Goal: Information Seeking & Learning: Learn about a topic

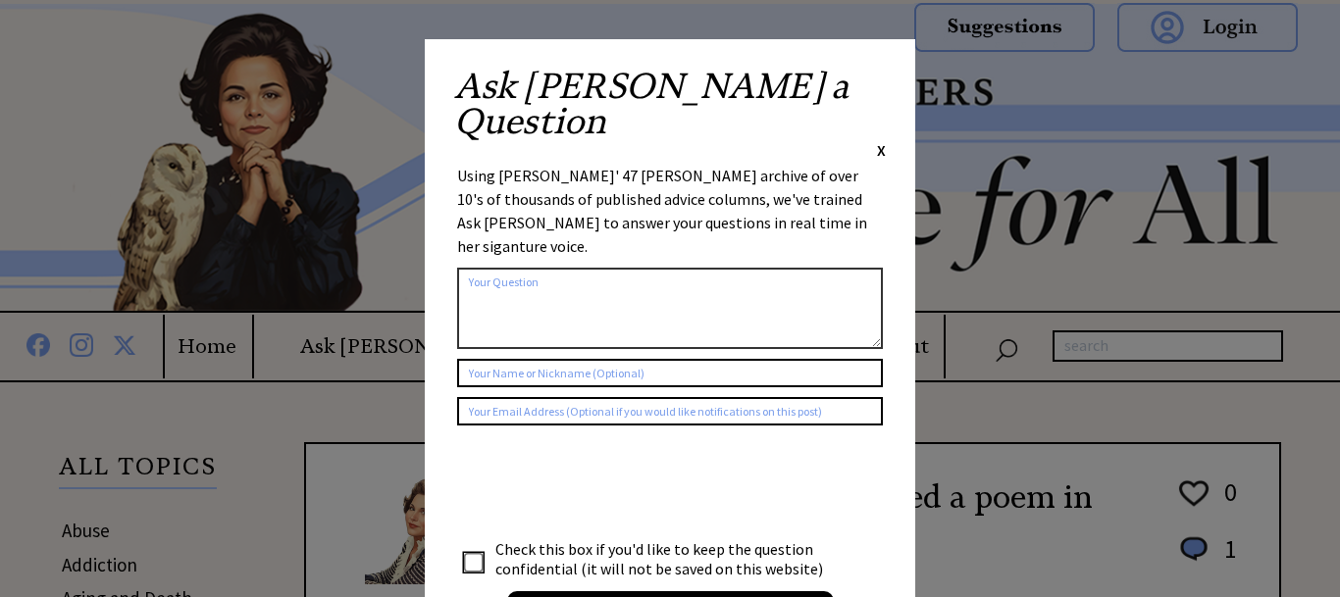
click at [879, 140] on span "X" at bounding box center [881, 150] width 9 height 20
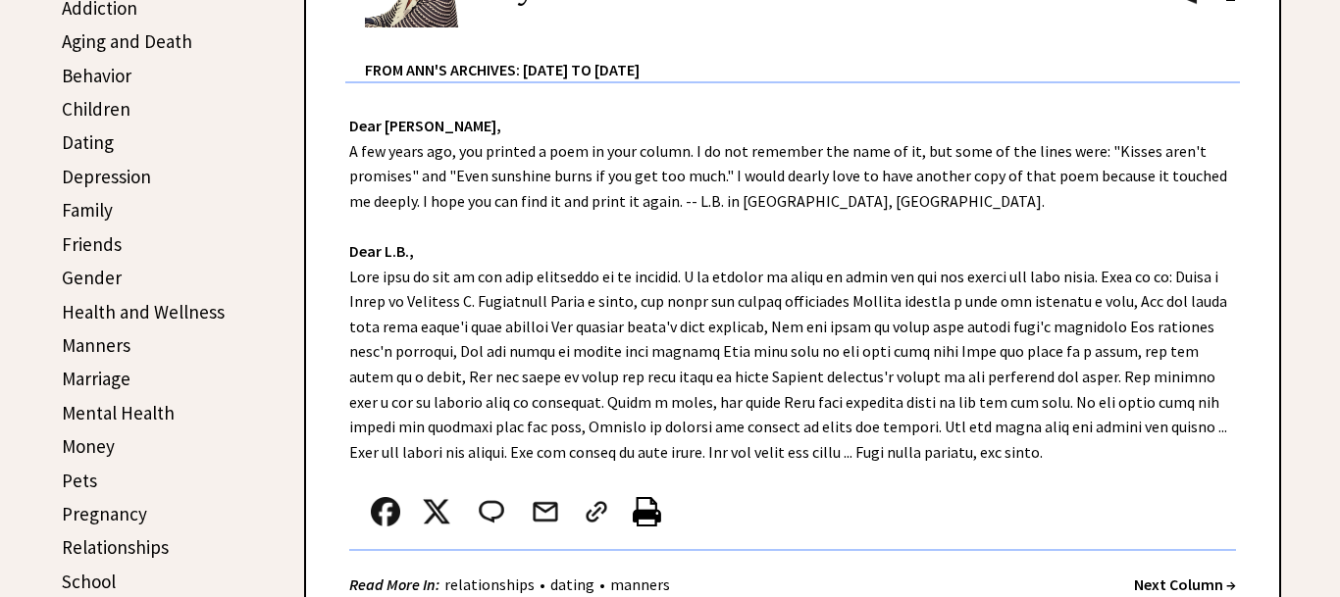
scroll to position [600, 0]
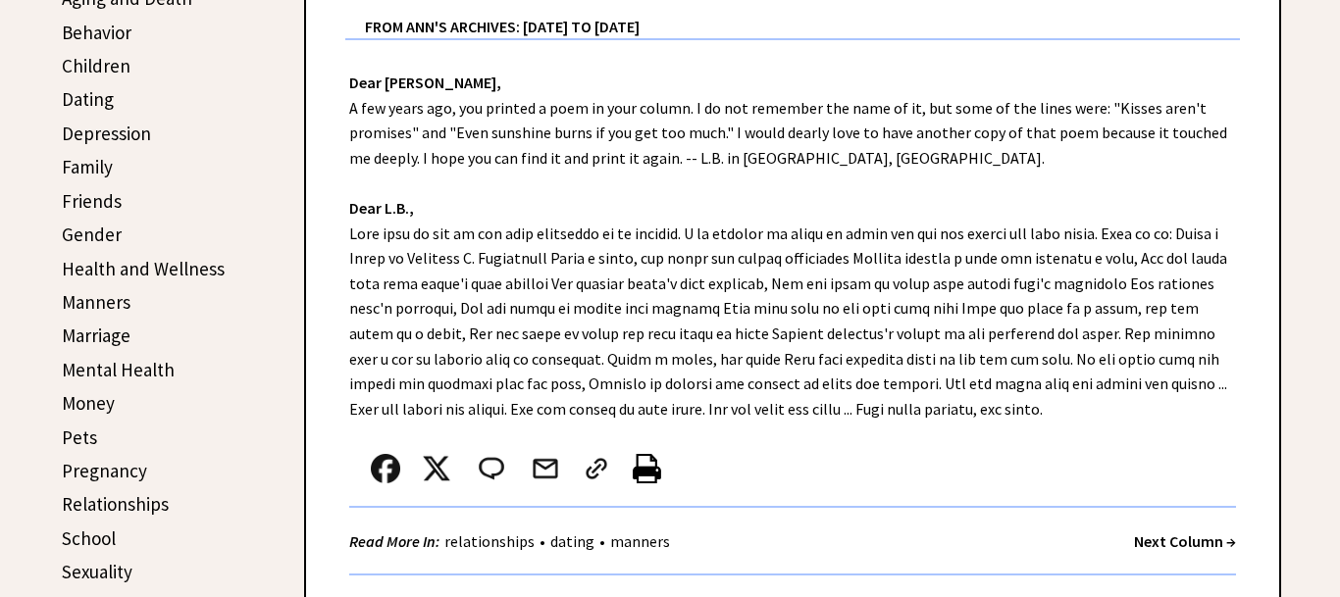
click at [97, 167] on link "Family" at bounding box center [87, 167] width 51 height 24
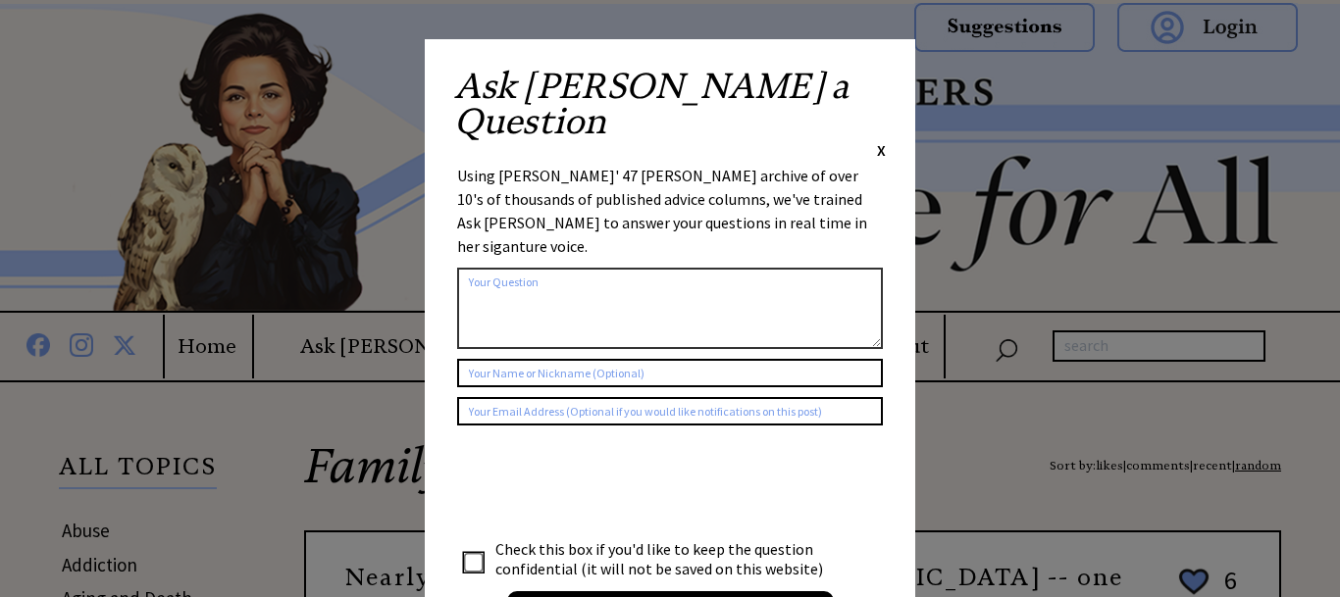
click at [876, 76] on div "Ask Ann a Question X" at bounding box center [670, 115] width 432 height 92
click at [881, 140] on span "X" at bounding box center [881, 150] width 9 height 20
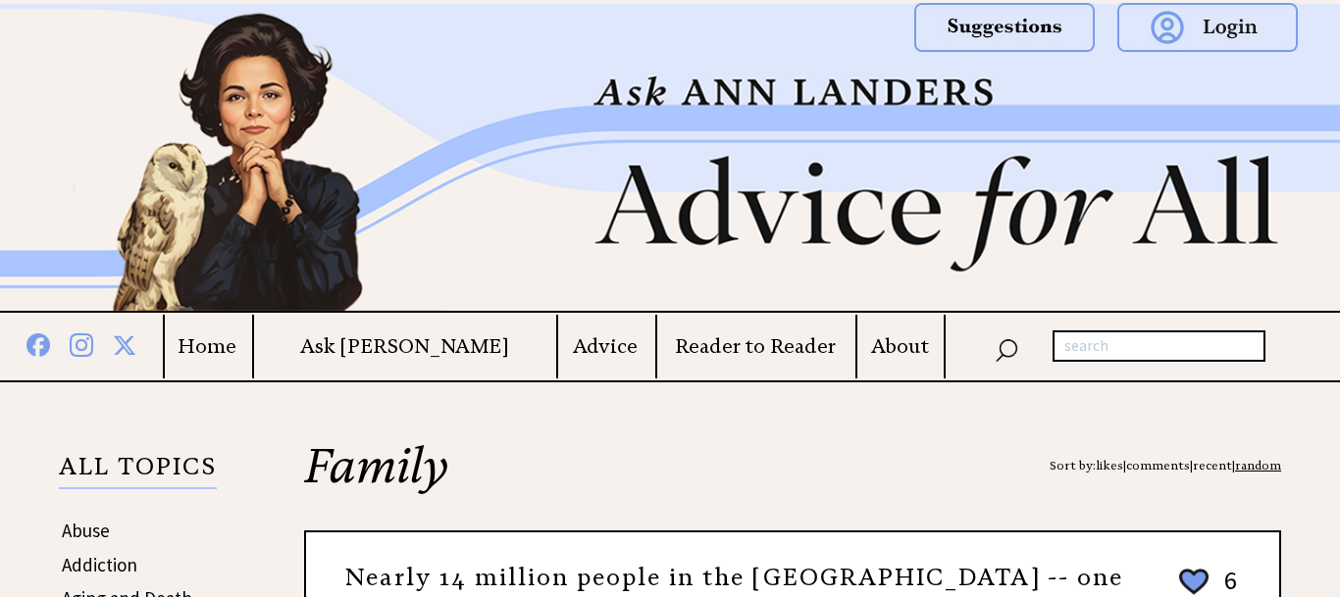
click at [881, 80] on img at bounding box center [670, 157] width 1340 height 307
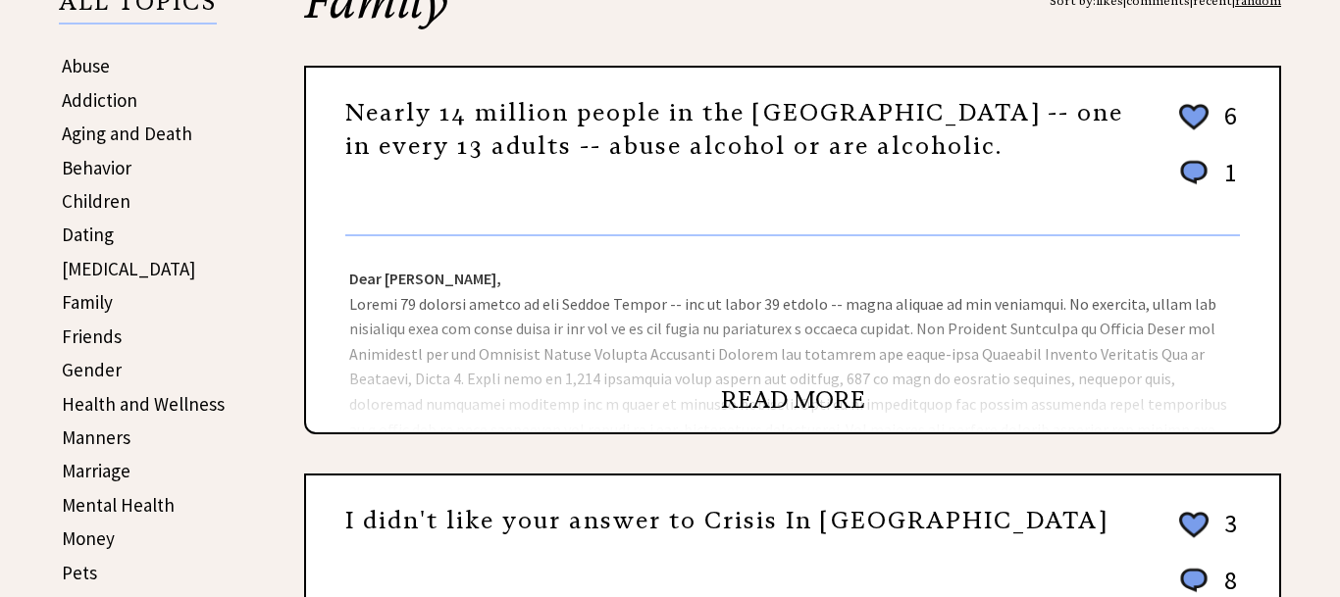
scroll to position [500, 0]
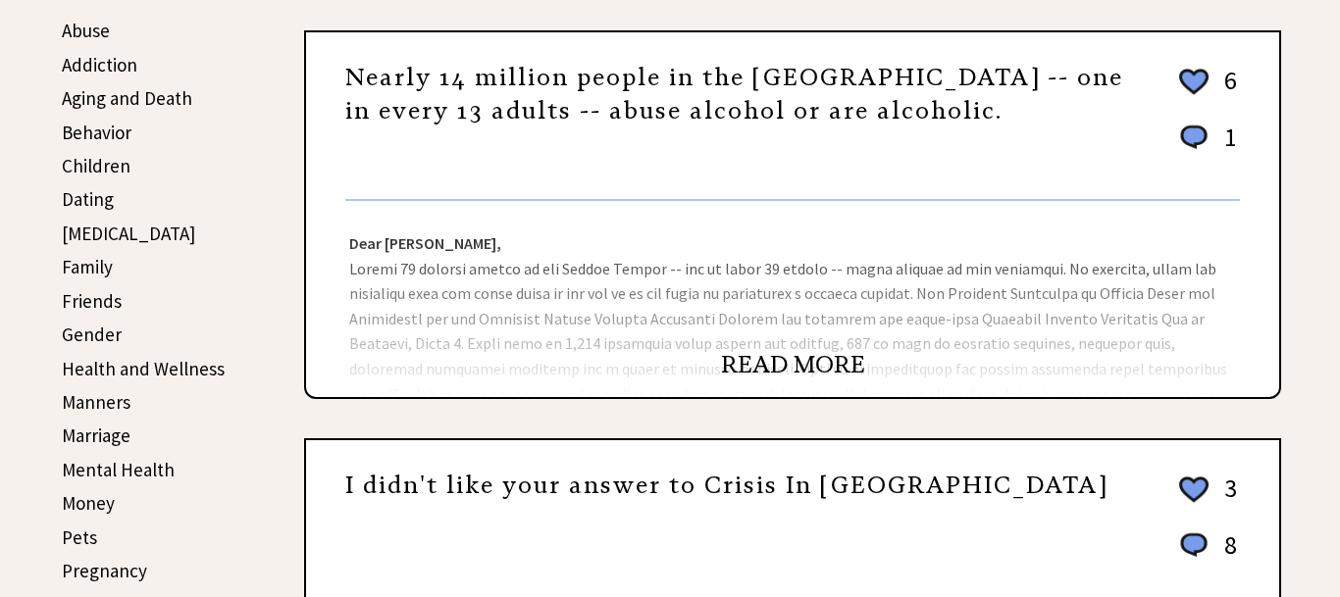
click at [765, 359] on link "READ MORE" at bounding box center [793, 364] width 144 height 29
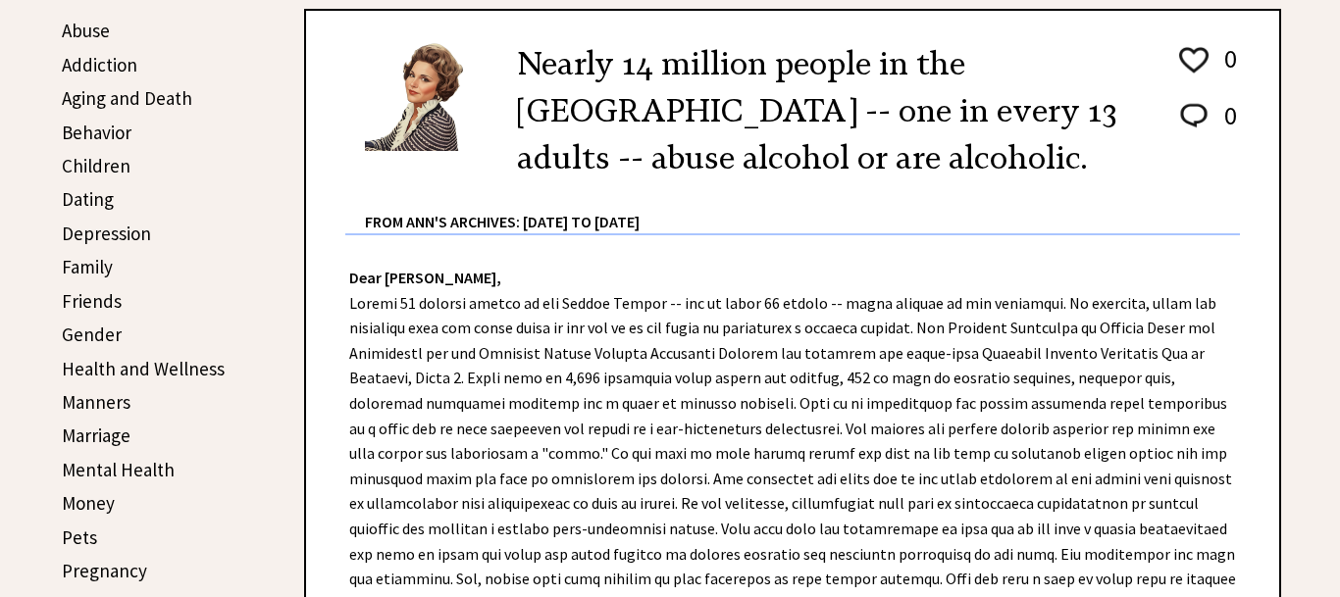
scroll to position [400, 0]
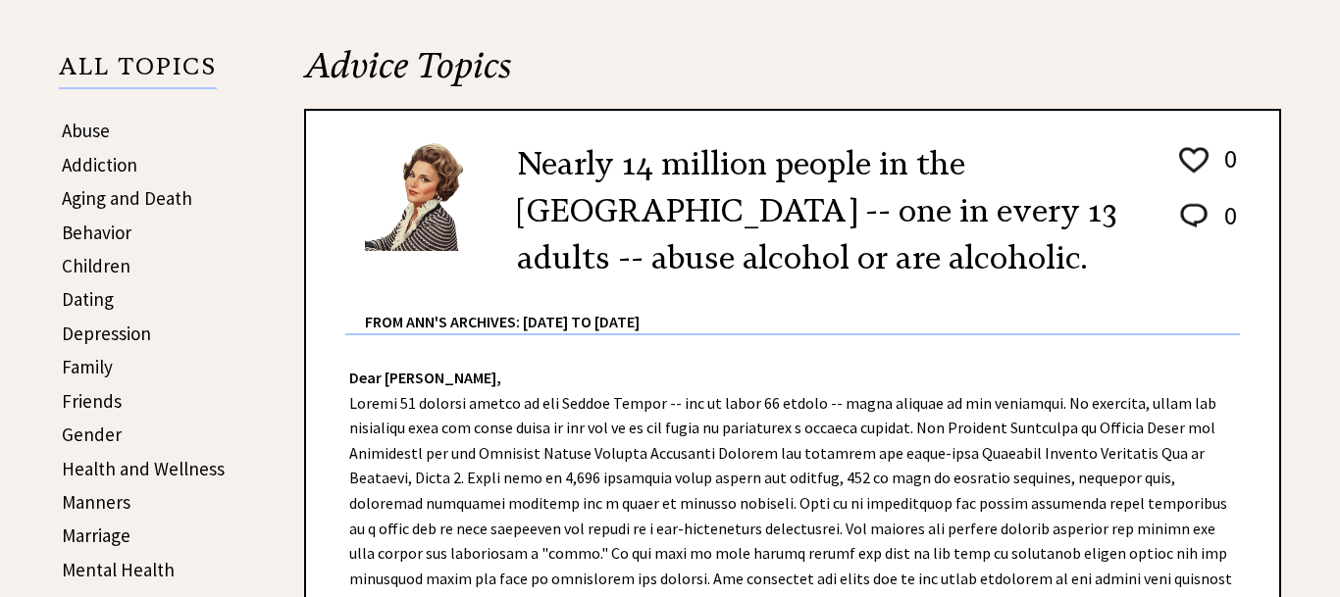
click at [92, 407] on link "Friends" at bounding box center [92, 401] width 60 height 24
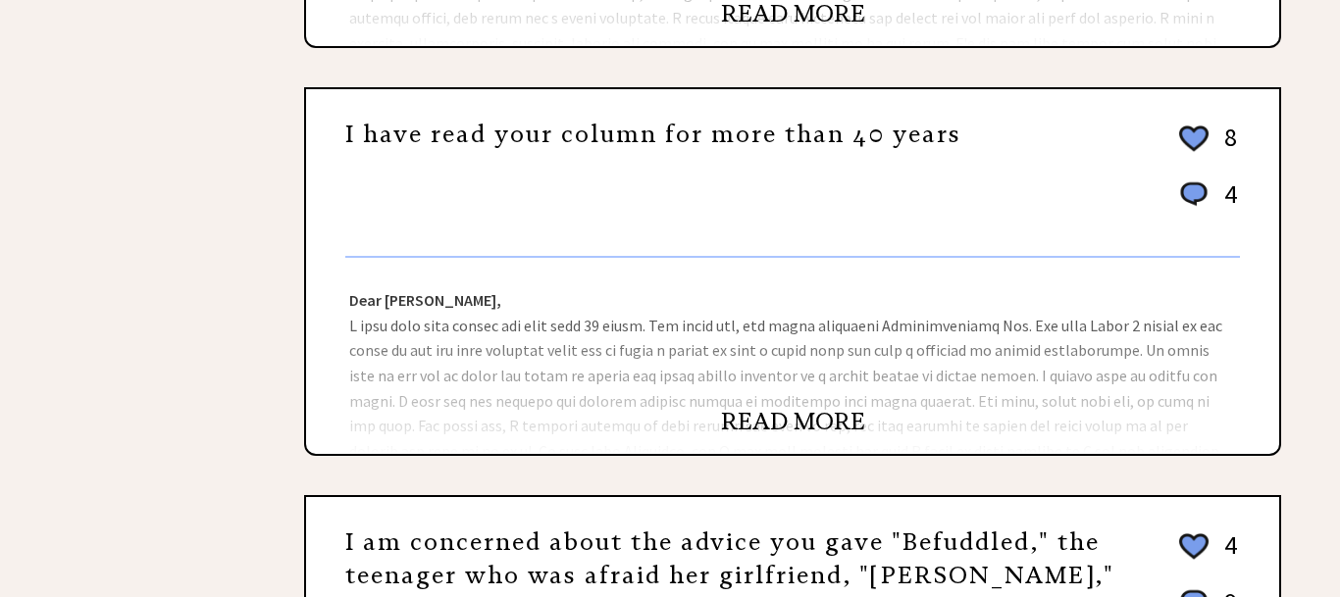
scroll to position [1401, 0]
